Goal: Information Seeking & Learning: Learn about a topic

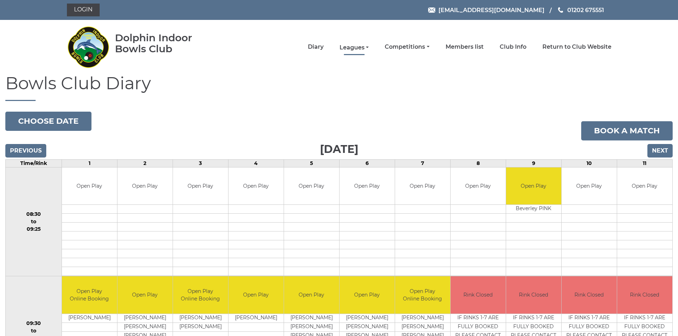
click at [356, 48] on link "Leagues" at bounding box center [354, 48] width 29 height 8
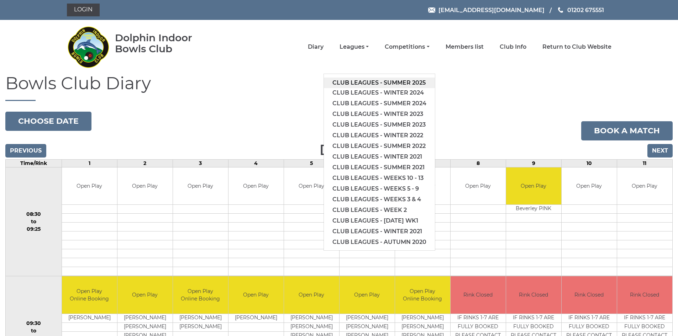
click at [376, 80] on link "Club leagues - Summer 2025" at bounding box center [379, 83] width 111 height 11
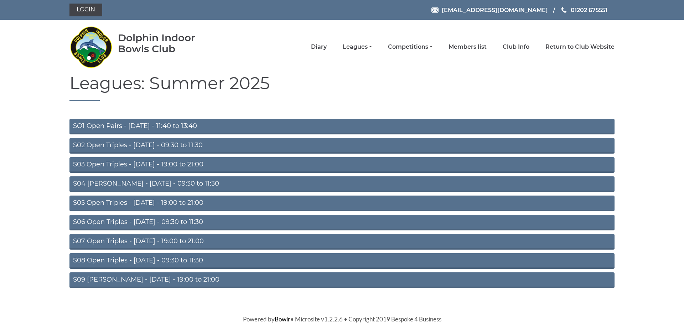
click at [166, 203] on link "S05 Open Triples - Wednesday - 19:00 to 21:00" at bounding box center [341, 204] width 545 height 16
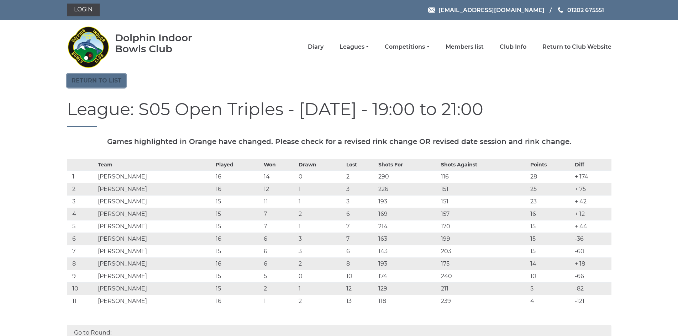
click at [82, 83] on link "Return to list" at bounding box center [96, 81] width 59 height 14
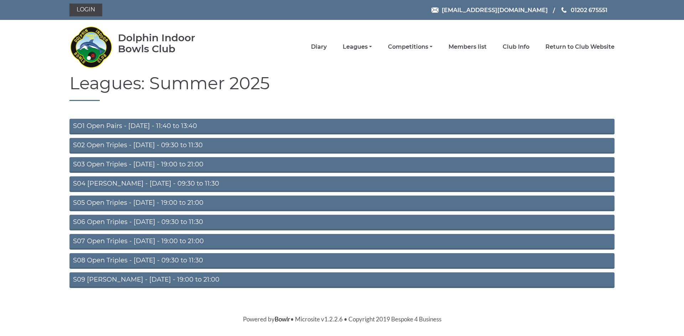
click at [173, 240] on link "S07 Open Triples - Thursday - 19:00 to 21:00" at bounding box center [341, 242] width 545 height 16
